Goal: Task Accomplishment & Management: Manage account settings

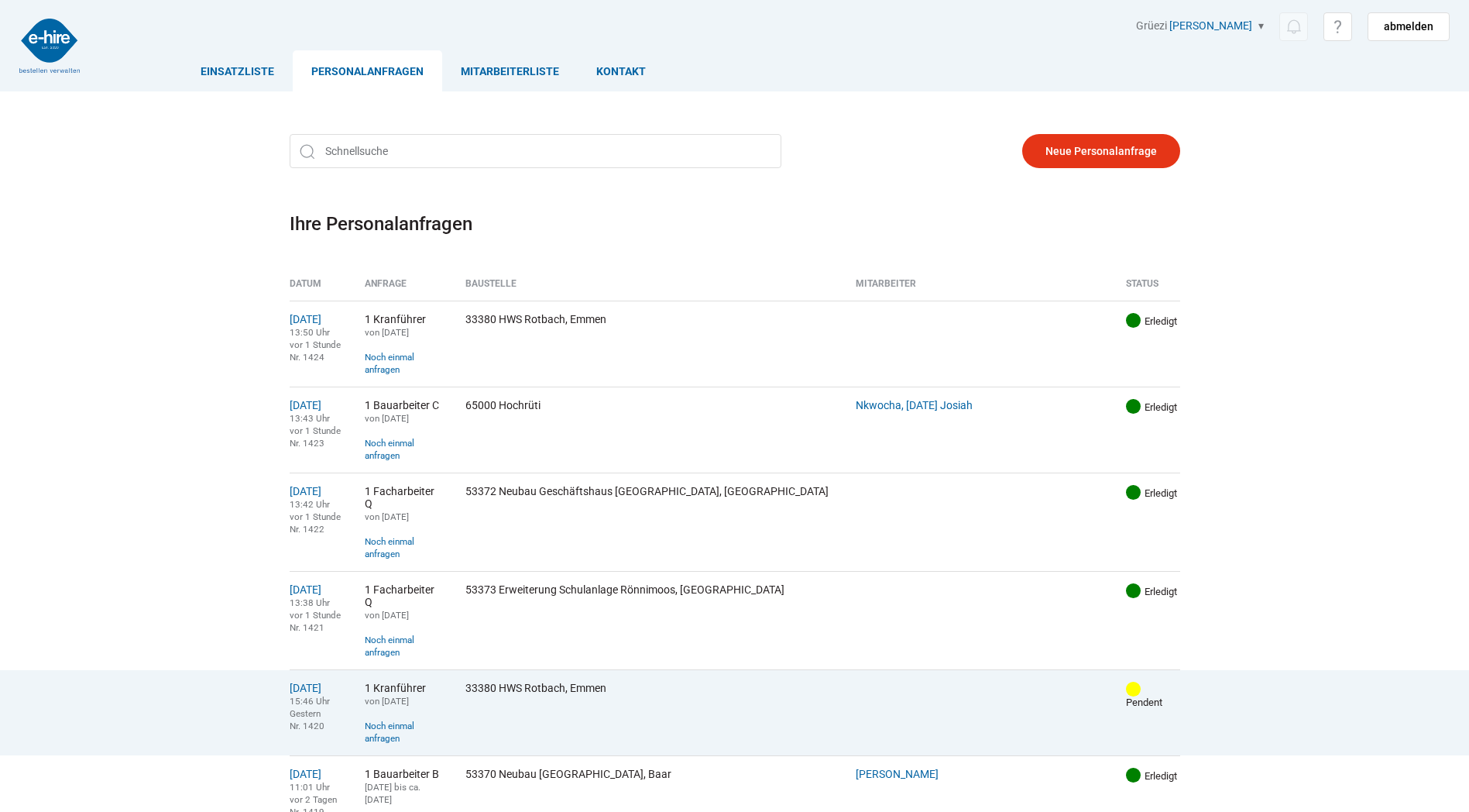
click at [309, 669] on td "13.08.2025 15:46 Uhr Gestern Nr. 1420" at bounding box center [321, 712] width 64 height 86
click at [313, 682] on link "[DATE]" at bounding box center [305, 687] width 32 height 12
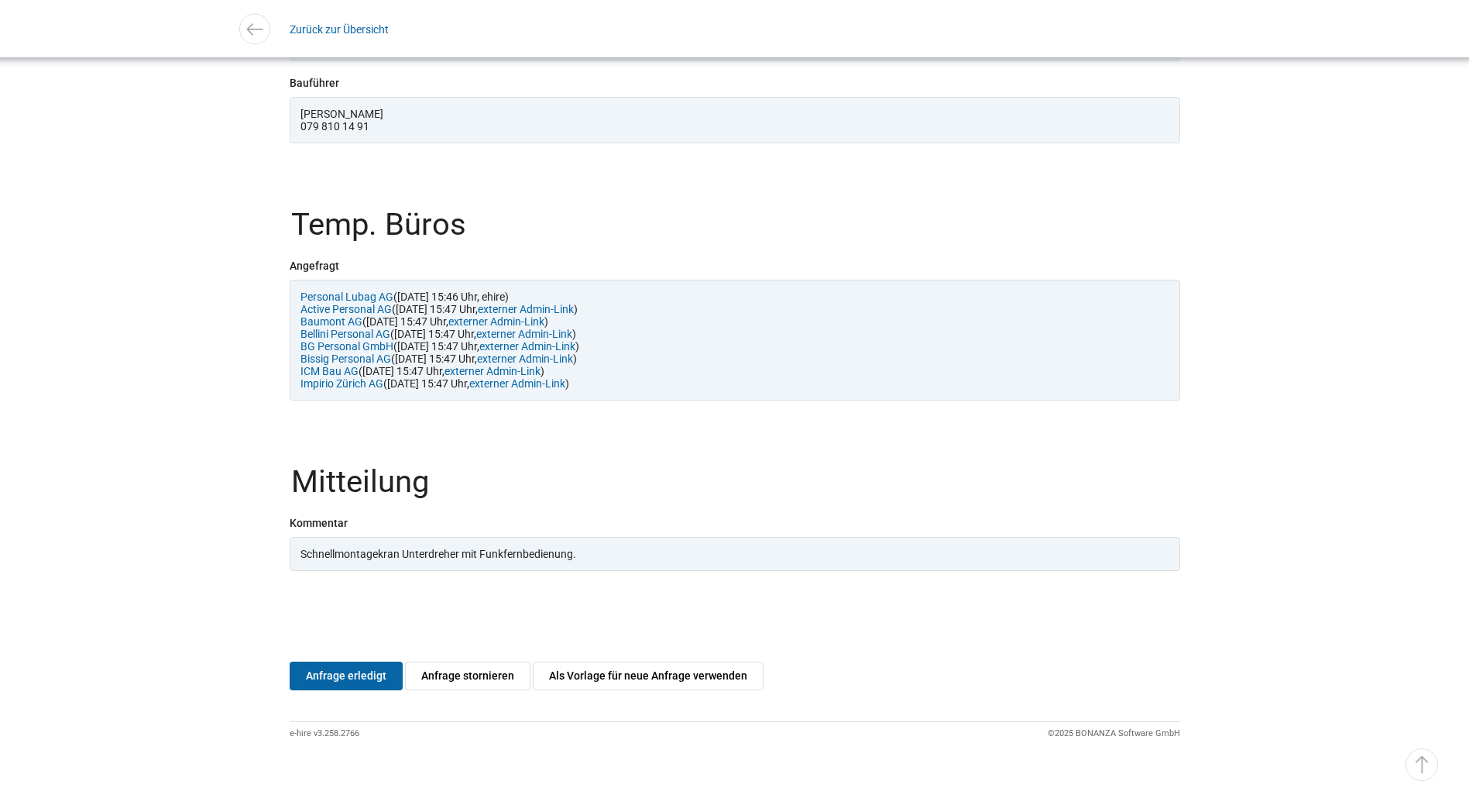
scroll to position [1367, 0]
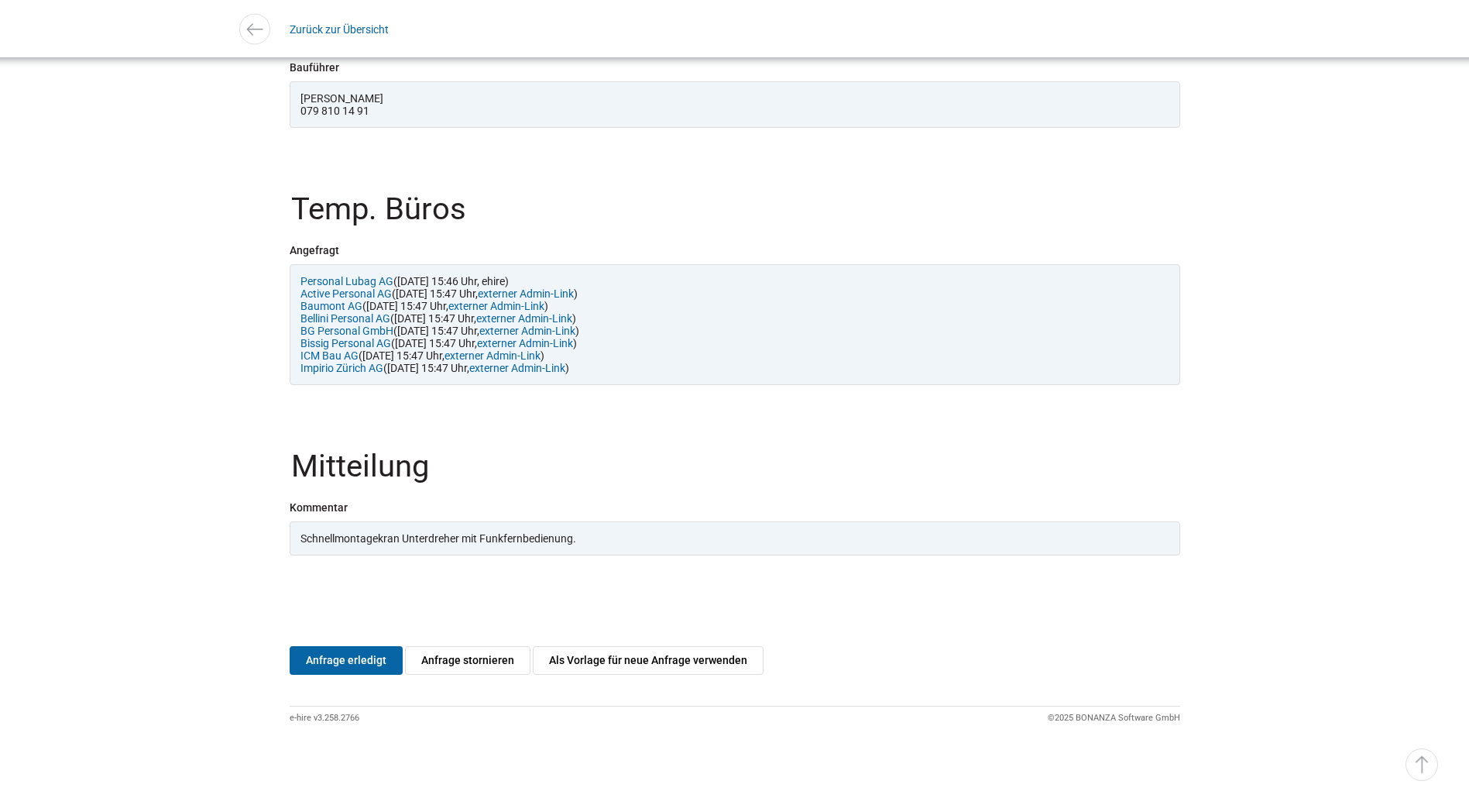
drag, startPoint x: 345, startPoint y: 662, endPoint x: 775, endPoint y: 51, distance: 747.1
click at [345, 662] on link "Anfrage erledigt" at bounding box center [346, 661] width 113 height 29
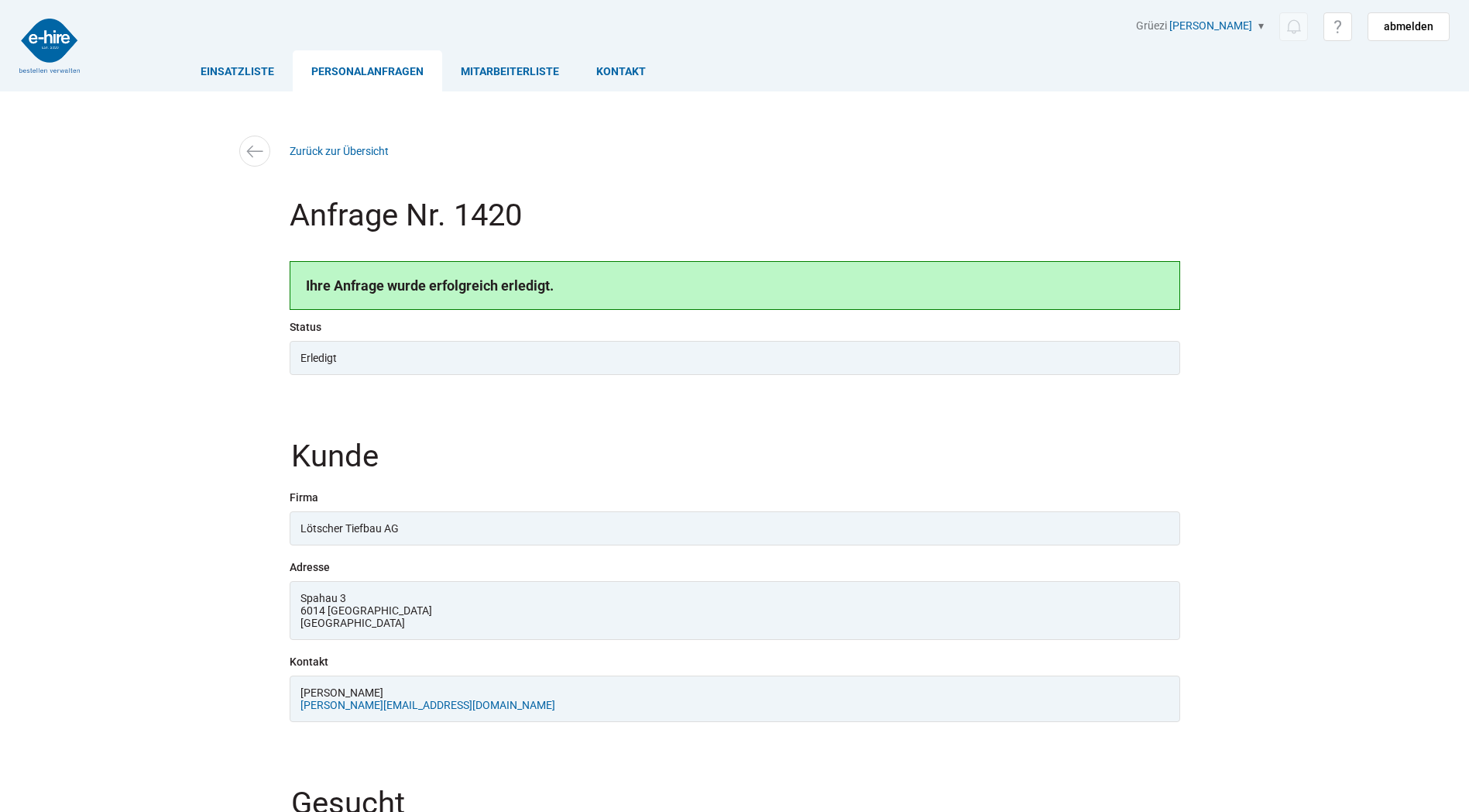
click at [358, 74] on link "Personalanfragen" at bounding box center [367, 71] width 150 height 41
